Goal: Navigation & Orientation: Go to known website

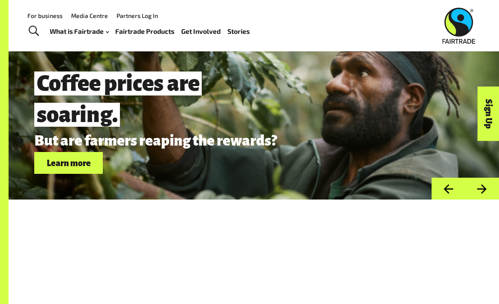
scroll to position [2221, 0]
